Goal: Navigation & Orientation: Find specific page/section

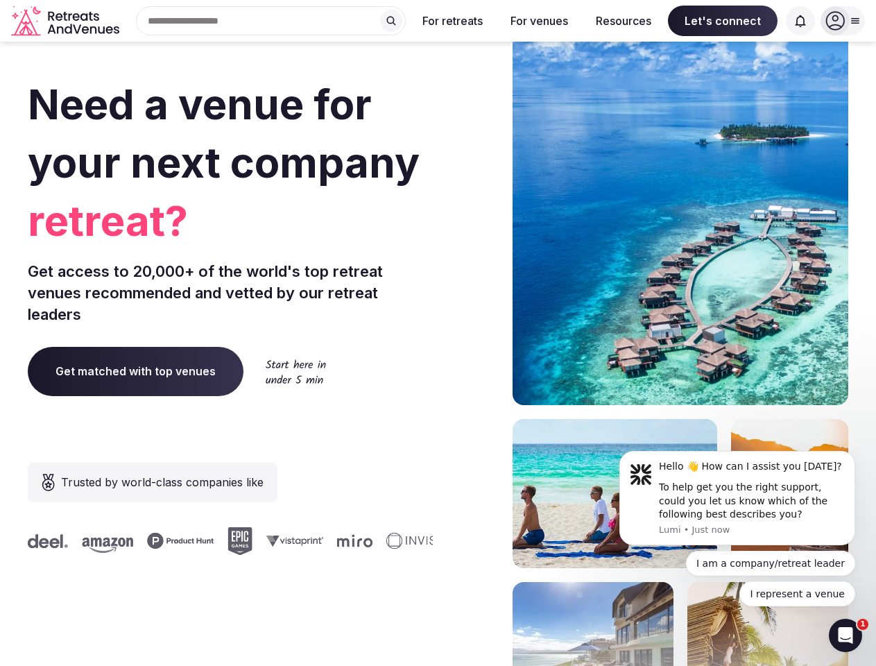
click at [438, 333] on div "Need a venue for your next company retreat? Get access to 20,000+ of the world'…" at bounding box center [438, 415] width 820 height 836
click at [271, 21] on div "Search Popular Destinations [GEOGRAPHIC_DATA], [GEOGRAPHIC_DATA] [GEOGRAPHIC_DA…" at bounding box center [265, 20] width 281 height 29
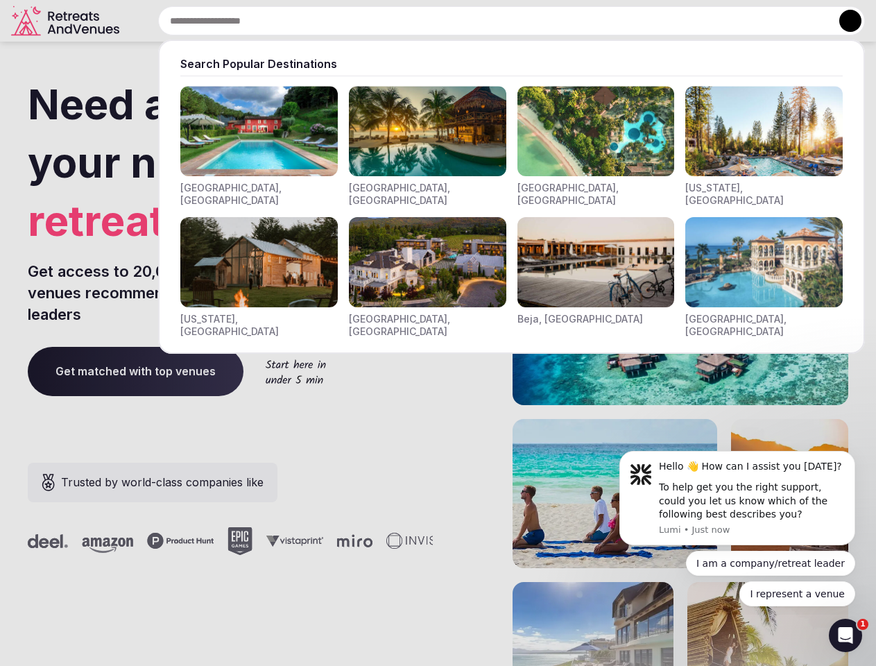
click at [391, 21] on input "text" at bounding box center [511, 20] width 707 height 29
click at [453, 21] on input "text" at bounding box center [511, 20] width 707 height 29
click at [539, 21] on input "text" at bounding box center [511, 20] width 707 height 29
click at [623, 21] on input "text" at bounding box center [511, 20] width 707 height 29
click at [723, 21] on input "text" at bounding box center [511, 20] width 707 height 29
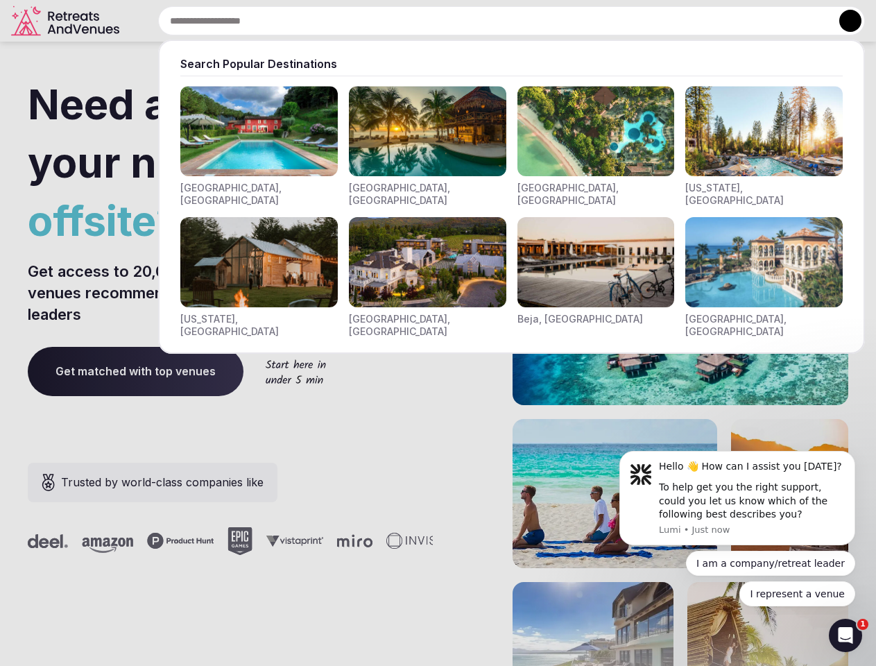
click at [800, 21] on input "text" at bounding box center [511, 20] width 707 height 29
click at [842, 21] on button at bounding box center [850, 21] width 22 height 22
